Goal: Task Accomplishment & Management: Use online tool/utility

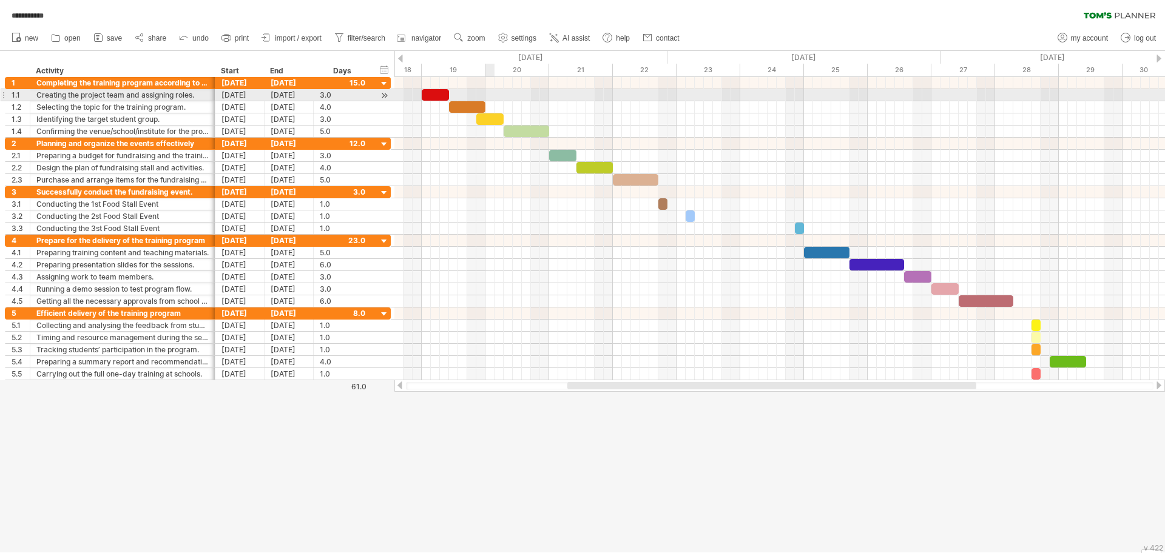
scroll to position [1, 0]
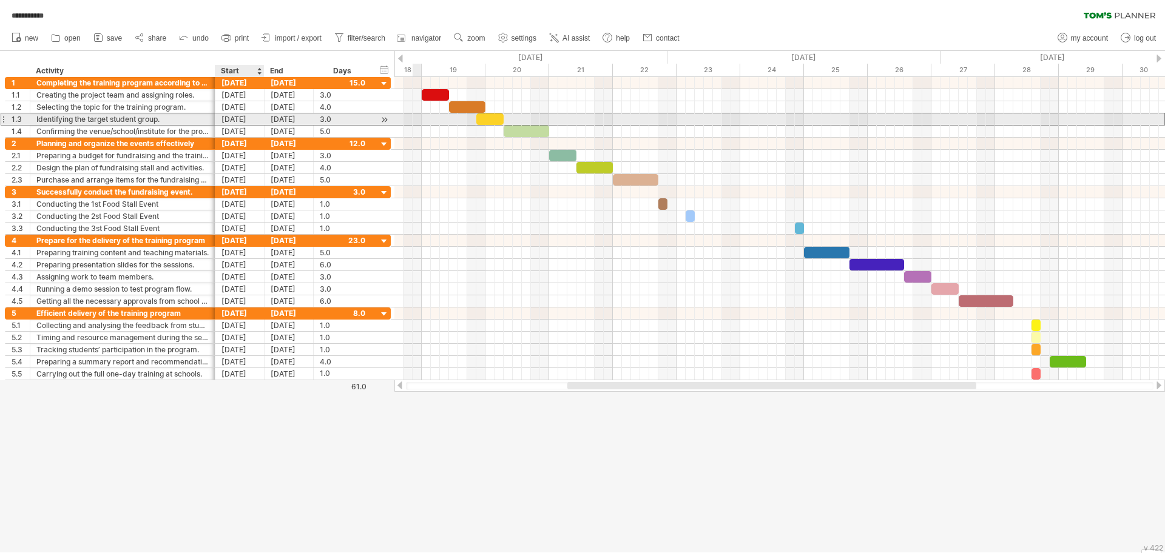
click at [228, 121] on div "[DATE]" at bounding box center [239, 119] width 49 height 12
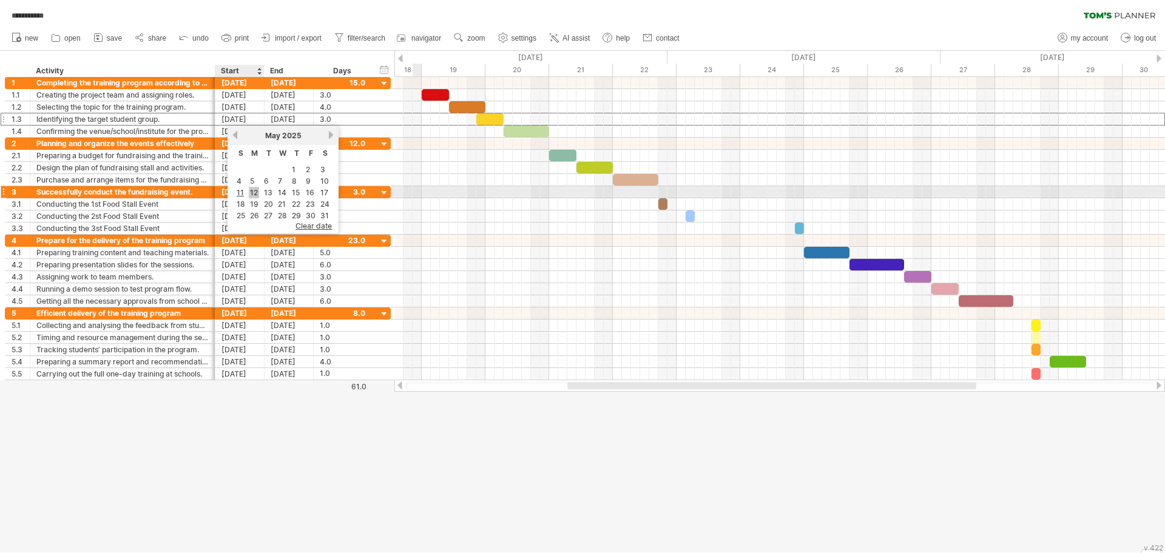
click at [254, 189] on link "12" at bounding box center [254, 193] width 10 height 12
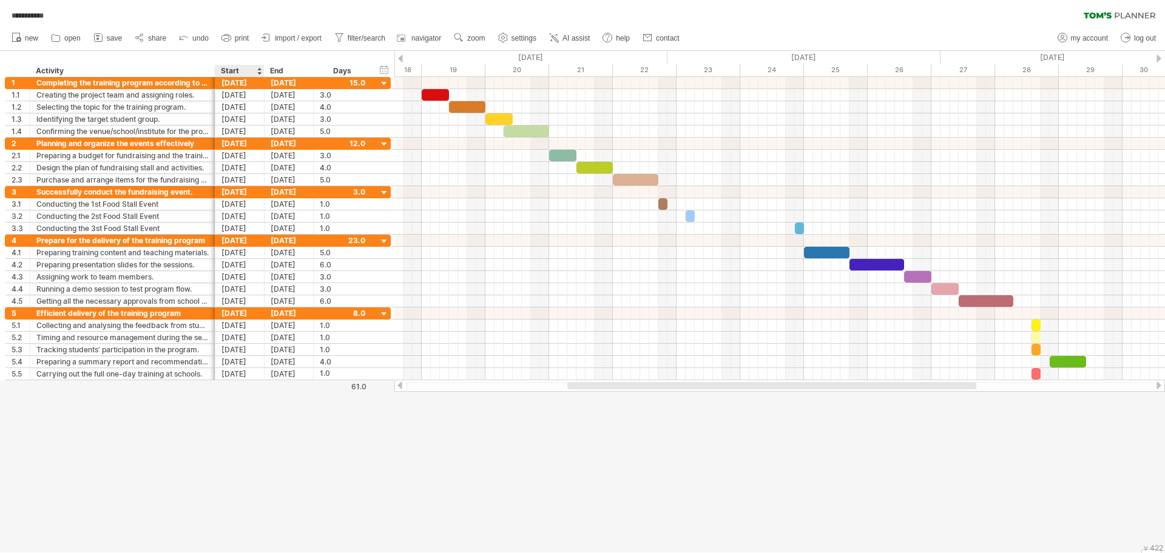
click at [269, 394] on div at bounding box center [582, 302] width 1165 height 502
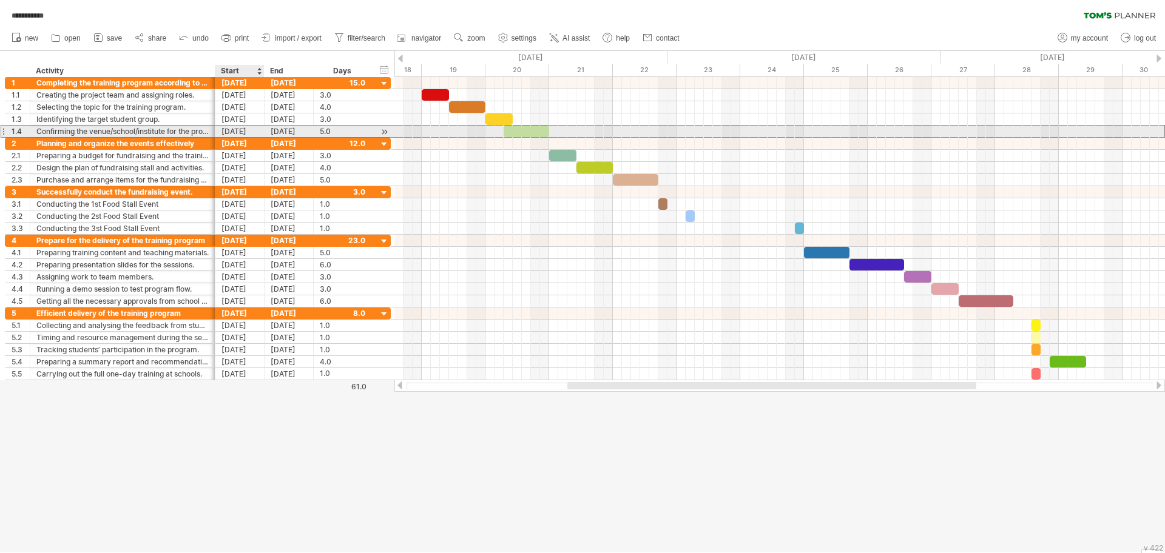
click at [224, 130] on div "[DATE]" at bounding box center [239, 132] width 49 height 12
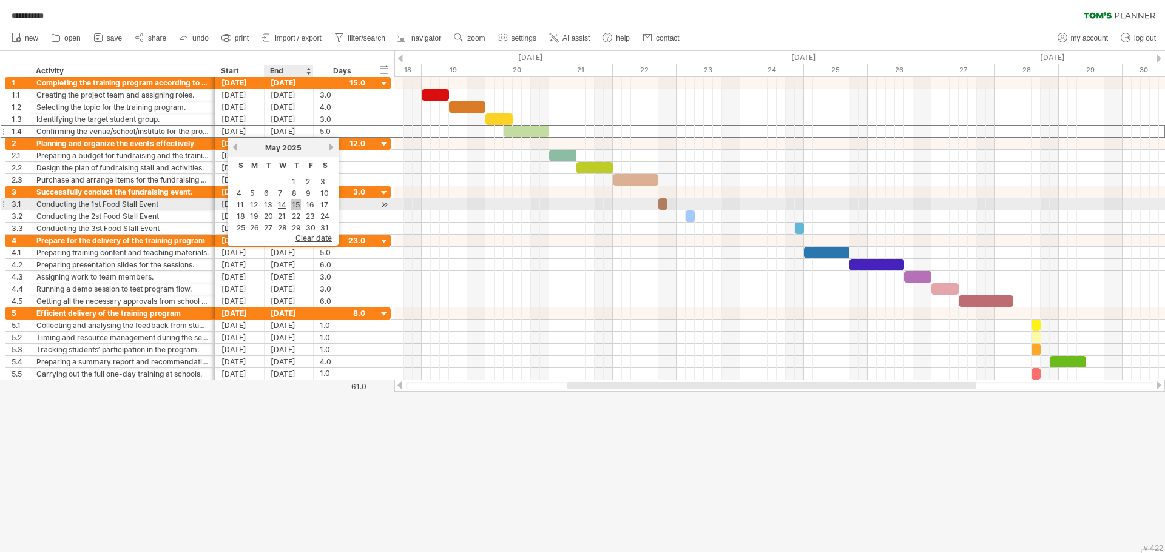
click at [294, 201] on link "15" at bounding box center [296, 205] width 10 height 12
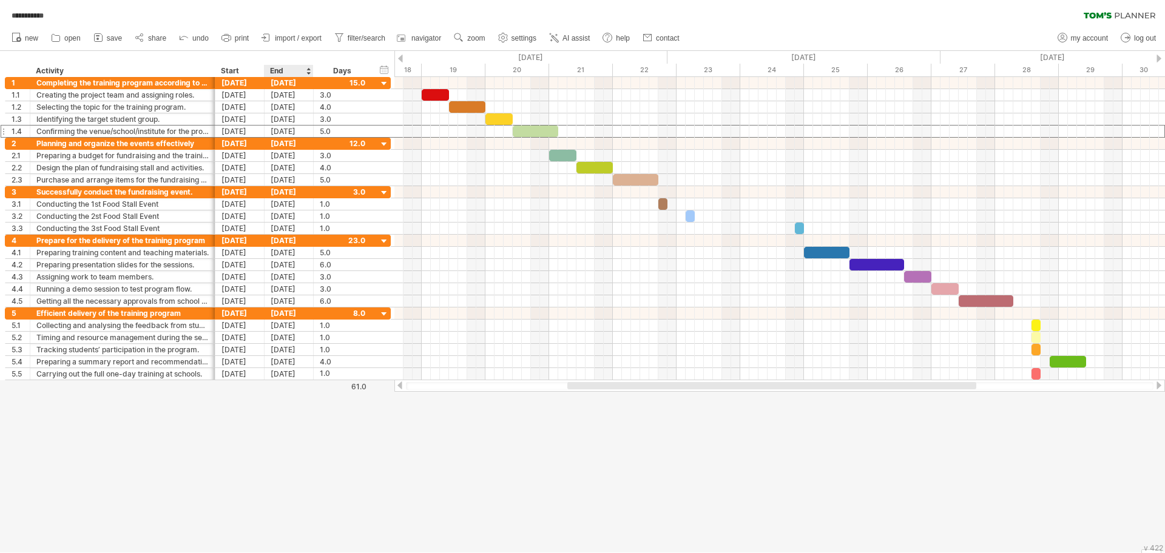
click at [320, 390] on div "61.0" at bounding box center [340, 386] width 52 height 9
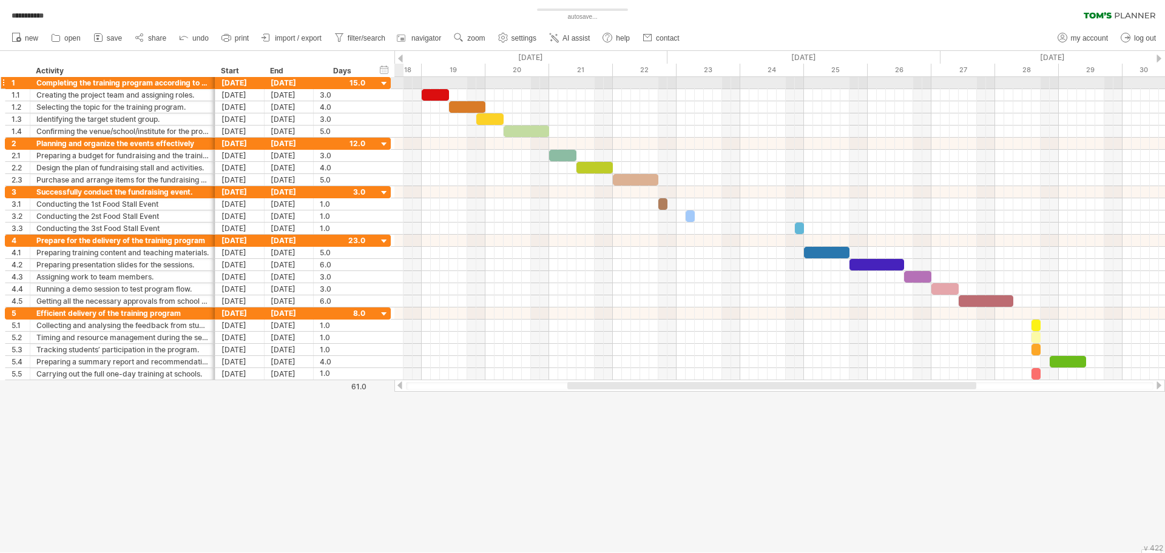
click at [383, 84] on div at bounding box center [385, 84] width 12 height 12
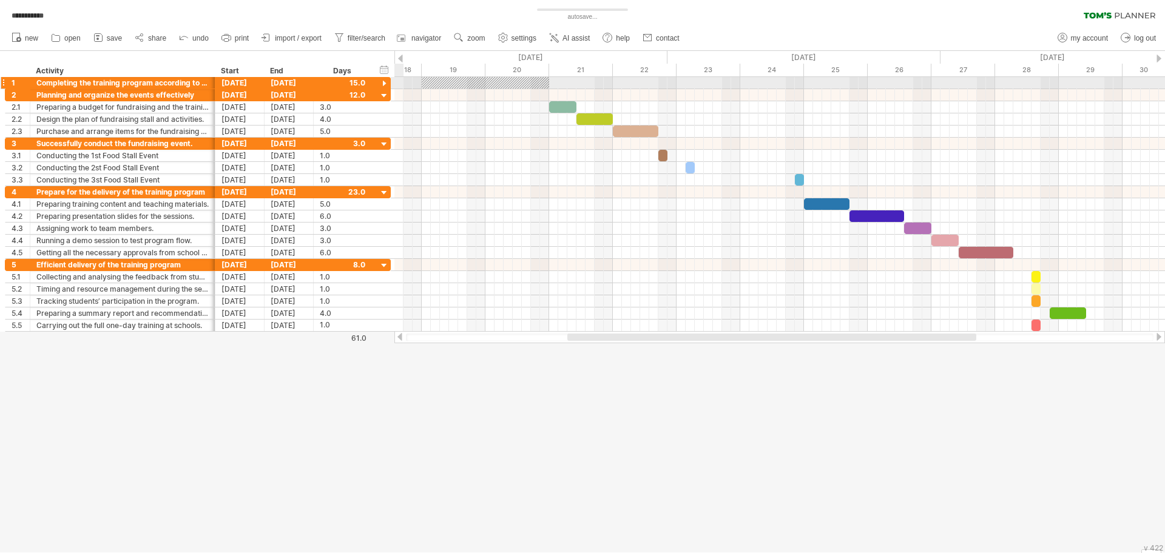
click at [383, 84] on div at bounding box center [385, 84] width 12 height 12
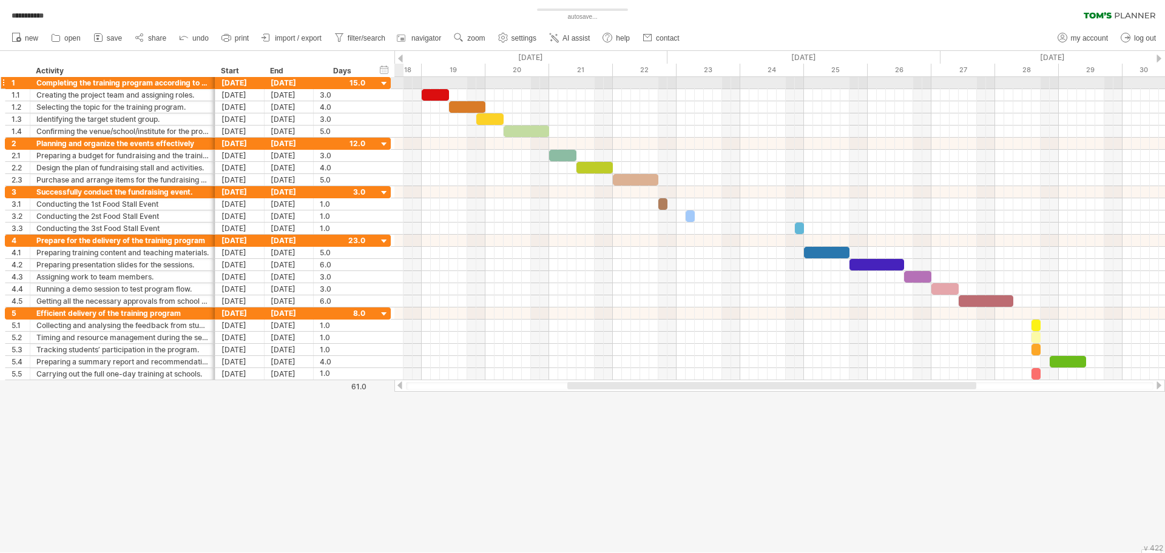
click at [383, 84] on div at bounding box center [385, 84] width 12 height 12
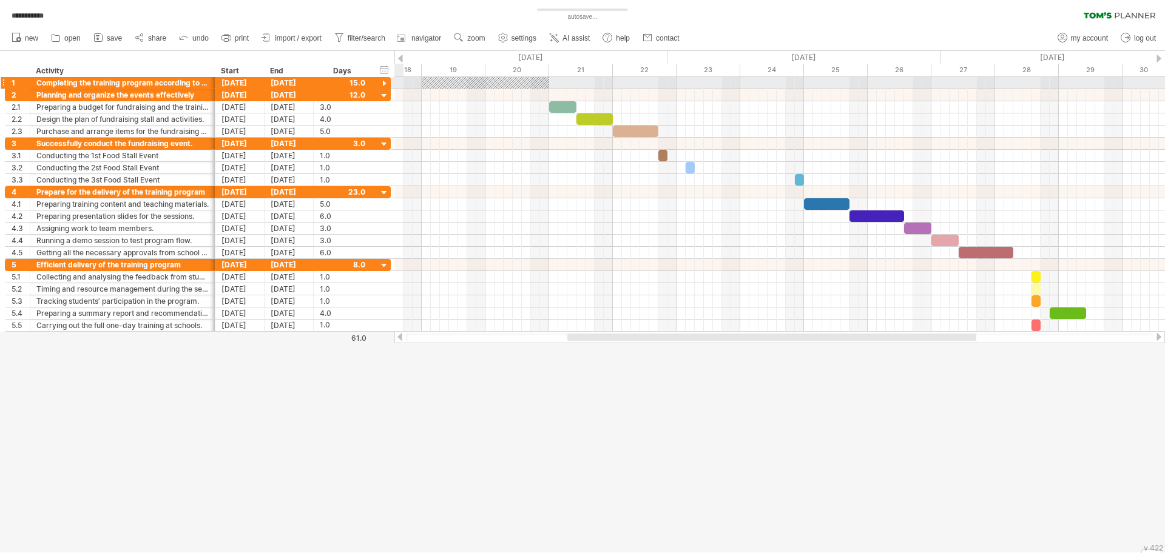
click at [383, 84] on div at bounding box center [385, 84] width 12 height 12
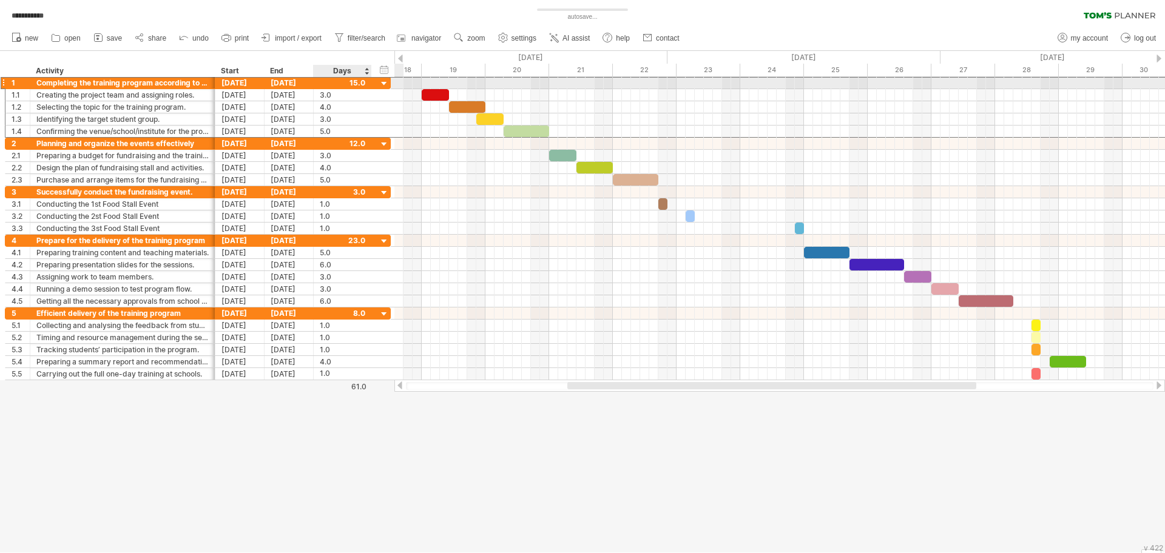
click at [365, 80] on div "15.0" at bounding box center [343, 83] width 58 height 12
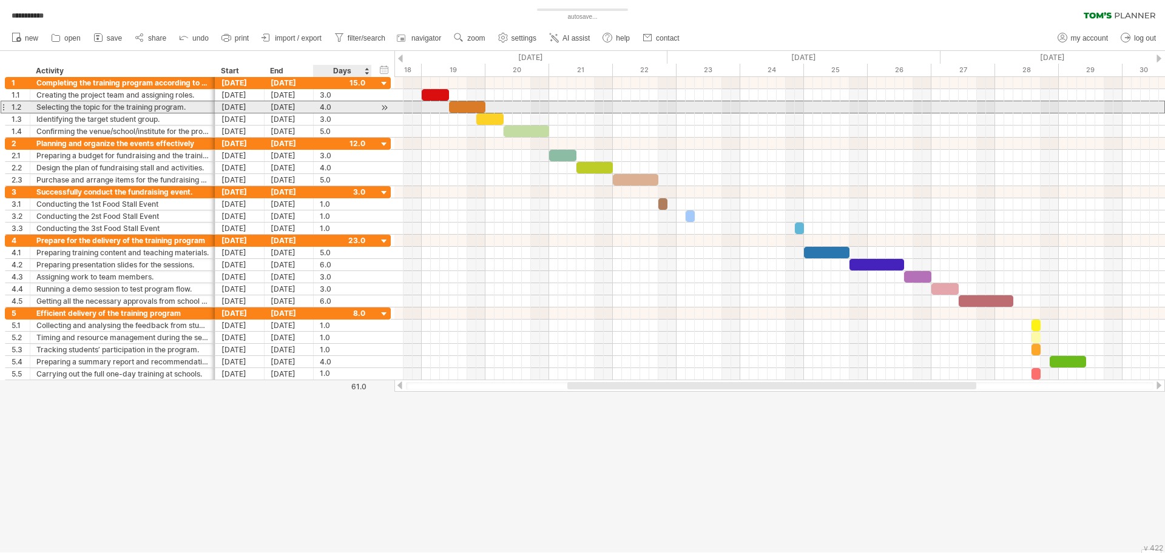
click at [346, 107] on div "4.0" at bounding box center [342, 107] width 45 height 12
click at [346, 107] on div "***" at bounding box center [342, 107] width 45 height 12
click at [391, 101] on div "remove column" at bounding box center [400, 105] width 112 height 19
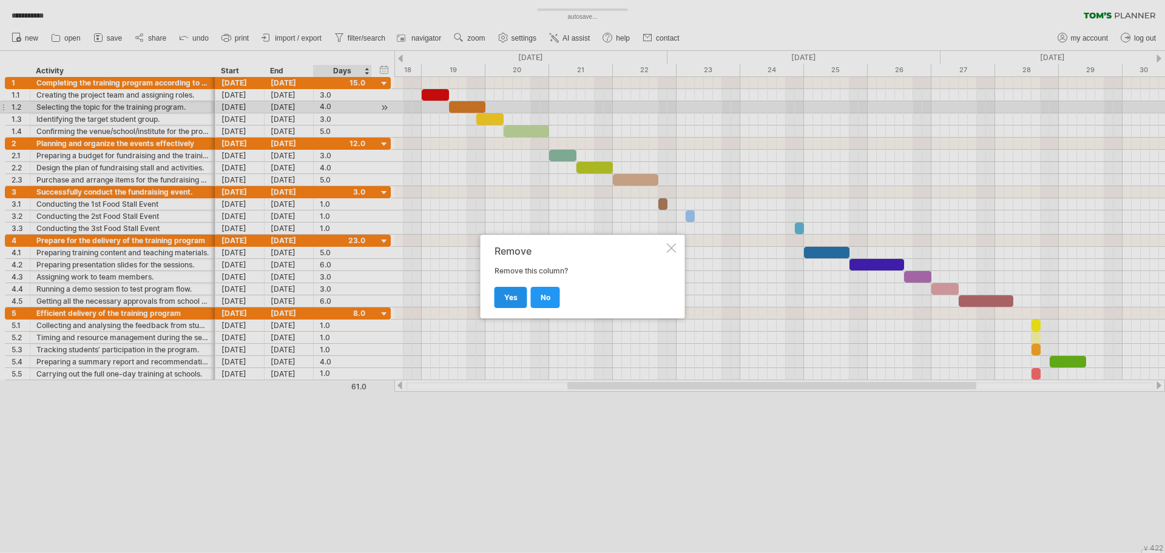
click at [515, 298] on span "yes" at bounding box center [510, 297] width 13 height 9
